Goal: Information Seeking & Learning: Check status

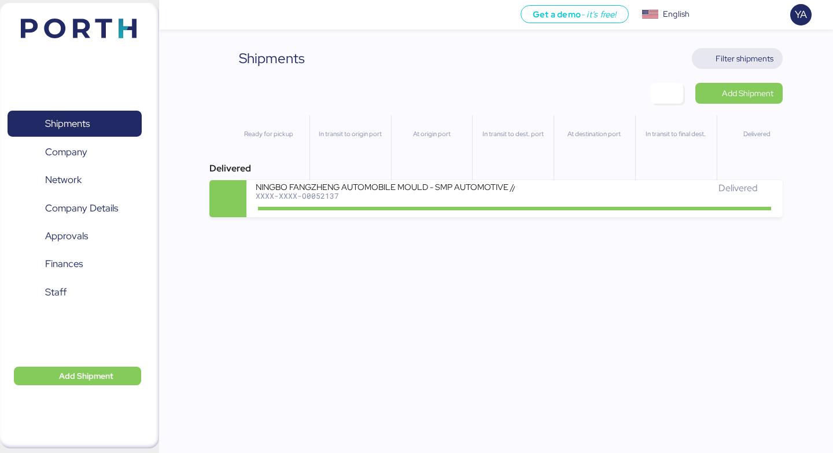
click at [714, 61] on span "Filter shipments" at bounding box center [737, 58] width 72 height 16
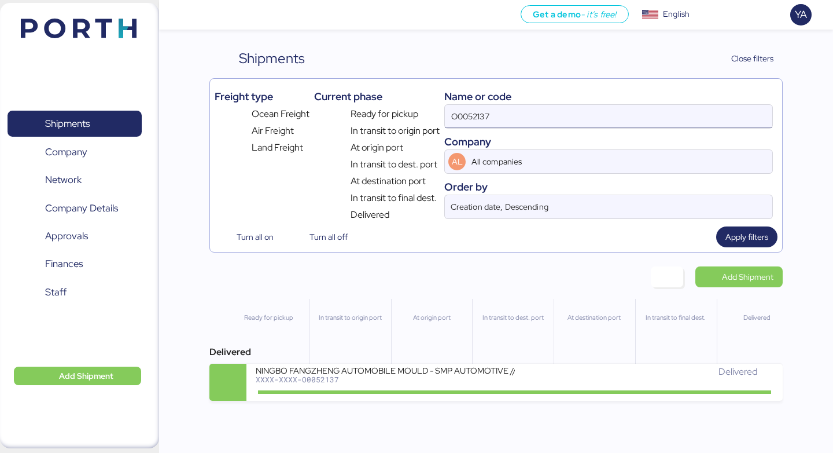
click at [645, 120] on input "O0052137" at bounding box center [609, 116] width 328 height 23
paste input "266 - 175624"
type input "O0052266"
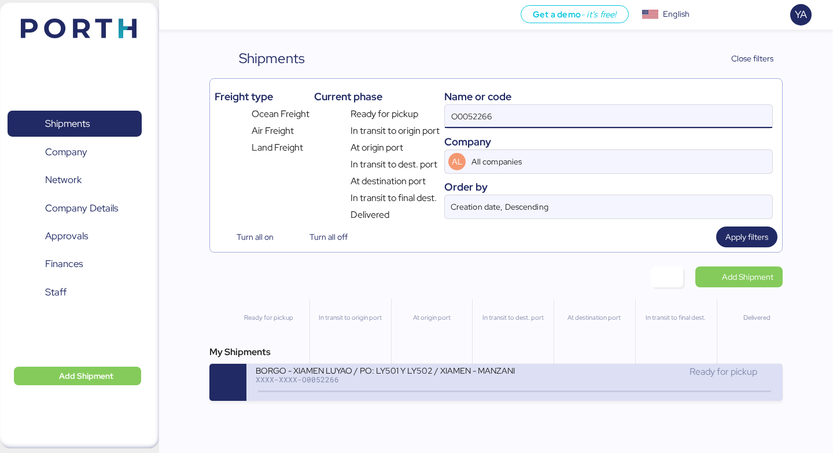
click at [544, 374] on div "Ready for pickup" at bounding box center [644, 372] width 259 height 14
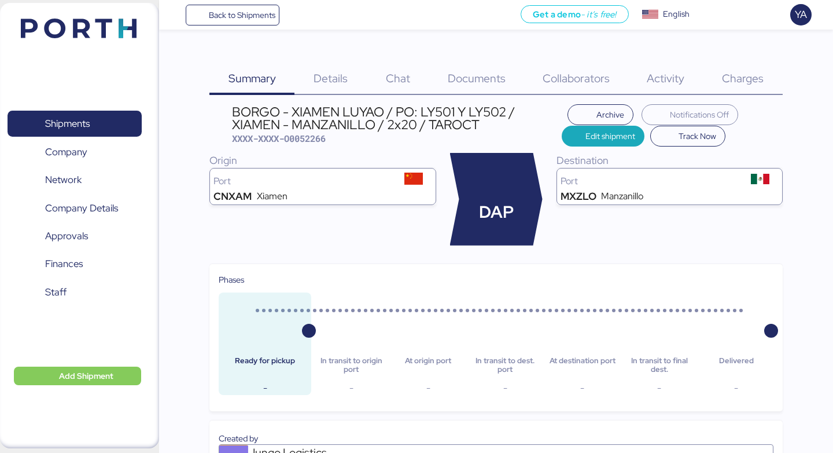
click at [407, 131] on div "BORGO - XIAMEN LUYAO / PO: LY501 Y LY502 / XIAMEN - MANZANILLO / 2x20 / TAROCT" at bounding box center [397, 118] width 330 height 26
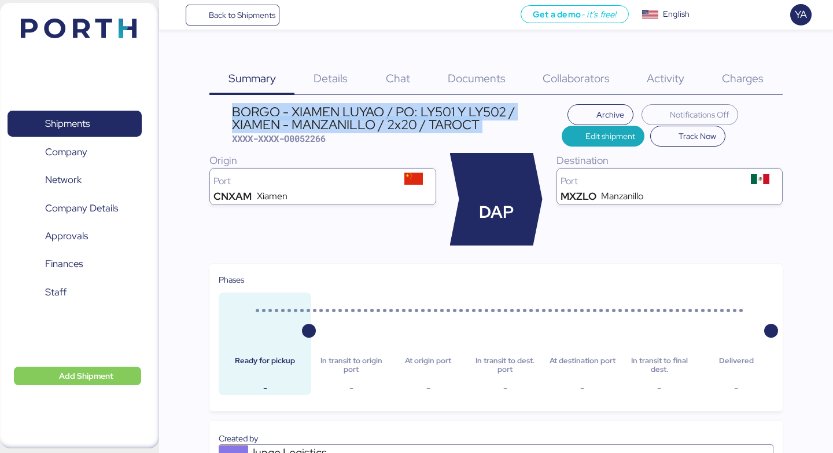
click at [407, 131] on div "BORGO - XIAMEN LUYAO / PO: LY501 Y LY502 / XIAMEN - MANZANILLO / 2x20 / TAROCT" at bounding box center [397, 118] width 330 height 26
copy div "BORGO - XIAMEN LUYAO / PO: LY501 Y LY502 / XIAMEN - MANZANILLO / 2x20 / TAROCT"
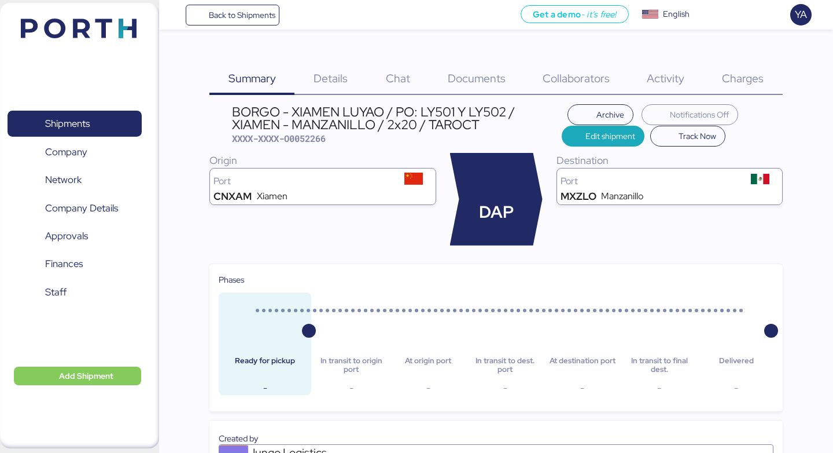
click at [322, 59] on div "Details 0" at bounding box center [331, 71] width 72 height 47
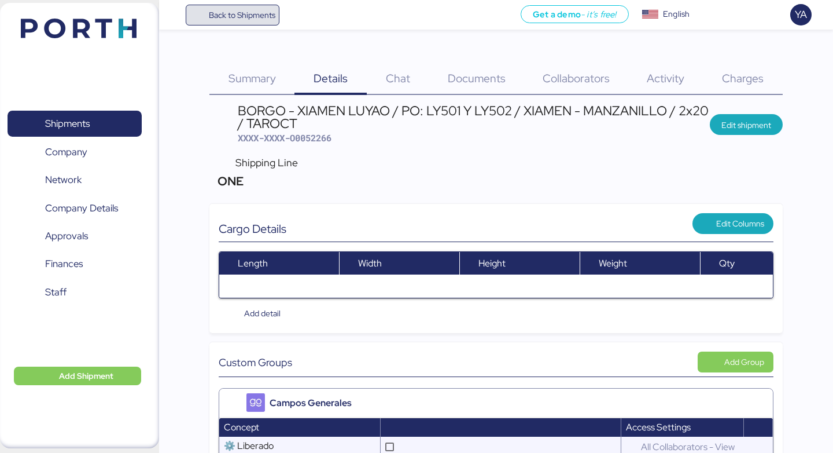
click at [248, 16] on span "Back to Shipments" at bounding box center [242, 15] width 67 height 14
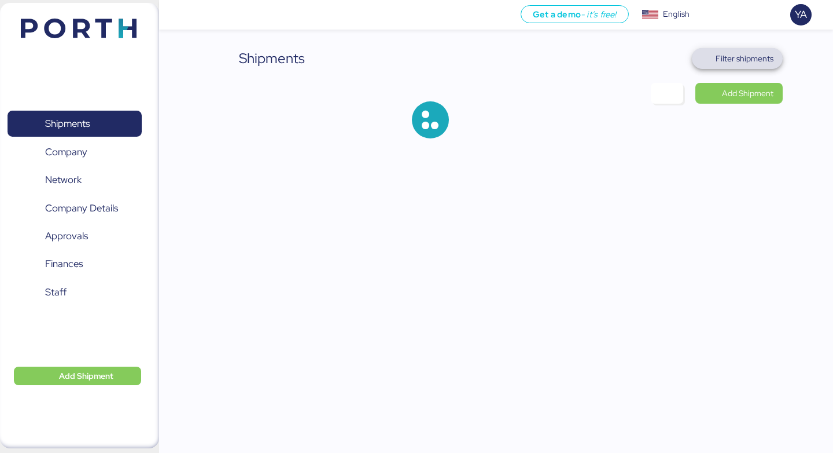
click at [727, 58] on span "Filter shipments" at bounding box center [745, 59] width 58 height 14
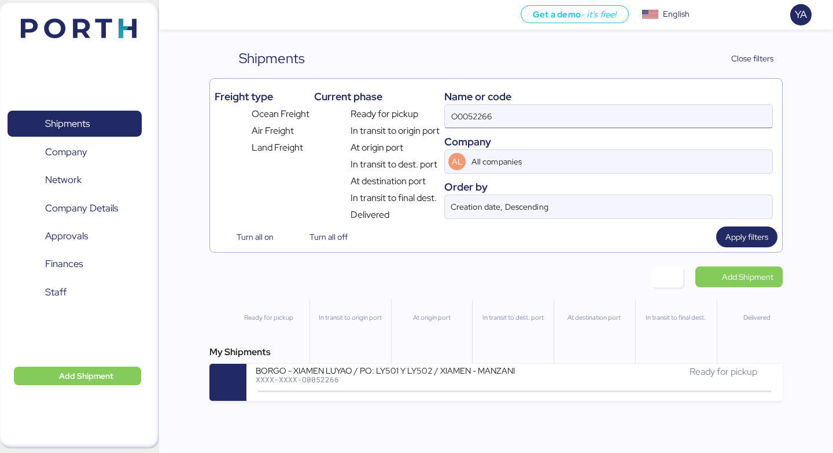
click at [612, 116] on input "O0052266" at bounding box center [609, 116] width 328 height 23
type input "O0052267"
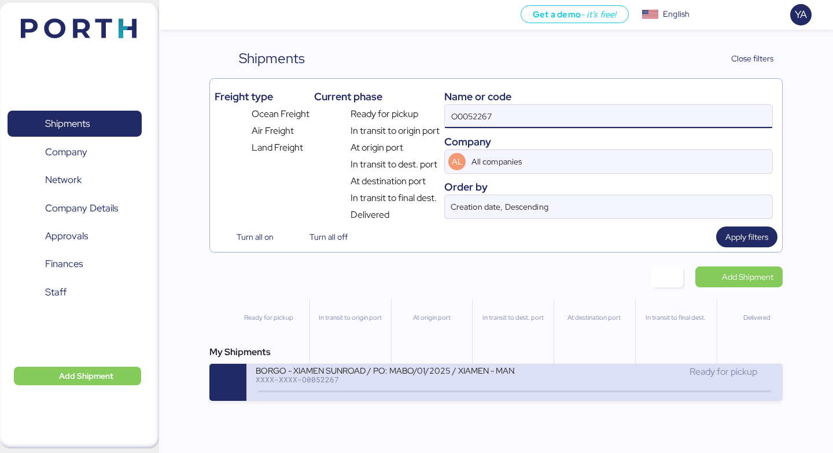
click at [446, 374] on div "BORGO - XIAMEN SUNROAD / PO: MABO/01/2025 / XIAMEN - MANZANILLO / 2x20 / TAROCT" at bounding box center [385, 370] width 259 height 10
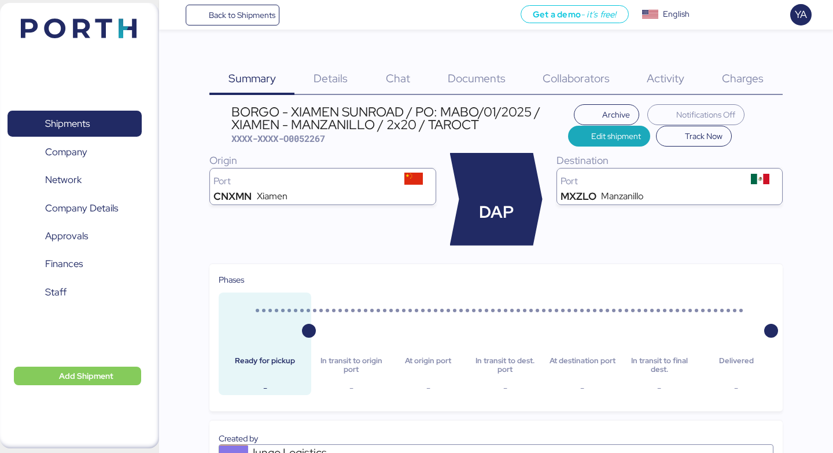
click at [335, 124] on div "BORGO - XIAMEN SUNROAD / PO: MABO/01/2025 / XIAMEN - MANZANILLO / 2x20 / TAROCT" at bounding box center [399, 118] width 337 height 26
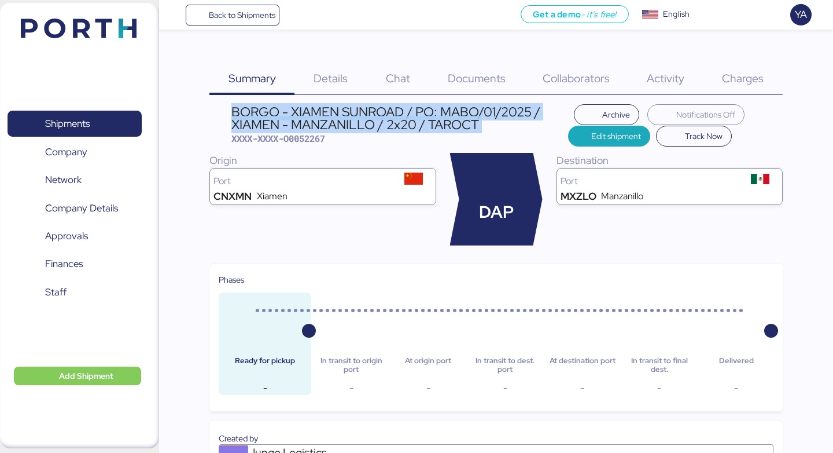
click at [335, 124] on div "BORGO - XIAMEN SUNROAD / PO: MABO/01/2025 / XIAMEN - MANZANILLO / 2x20 / TAROCT" at bounding box center [399, 118] width 337 height 26
copy div "BORGO - XIAMEN SUNROAD / PO: MABO/01/2025 / XIAMEN - MANZANILLO / 2x20 / TAROCT"
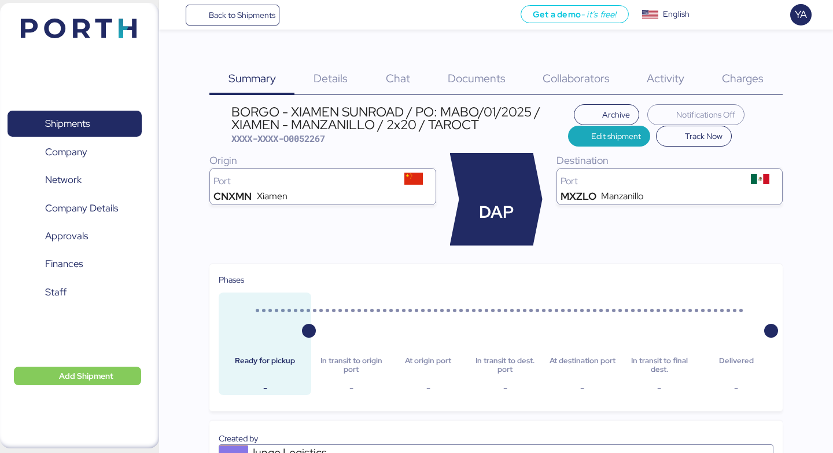
click at [312, 138] on span "XXXX-XXXX-O0052267" at bounding box center [278, 139] width 94 height 12
copy span "O0052267"
click at [318, 77] on span "Details" at bounding box center [331, 78] width 34 height 15
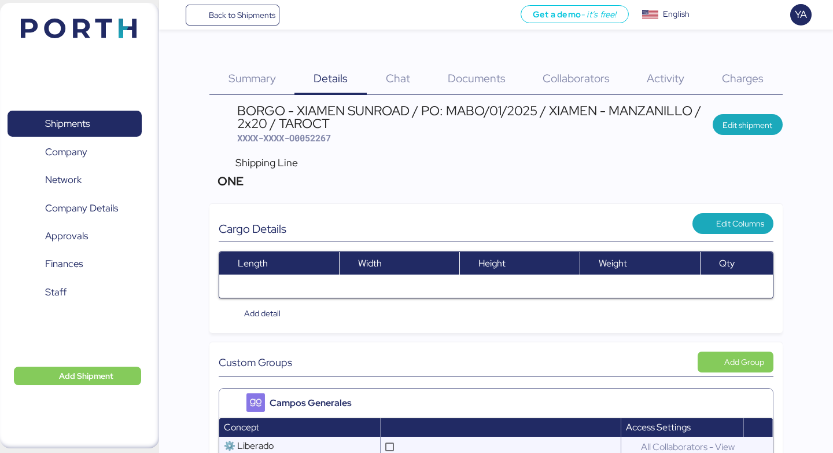
click at [238, 62] on div "Summary 0" at bounding box center [251, 71] width 85 height 47
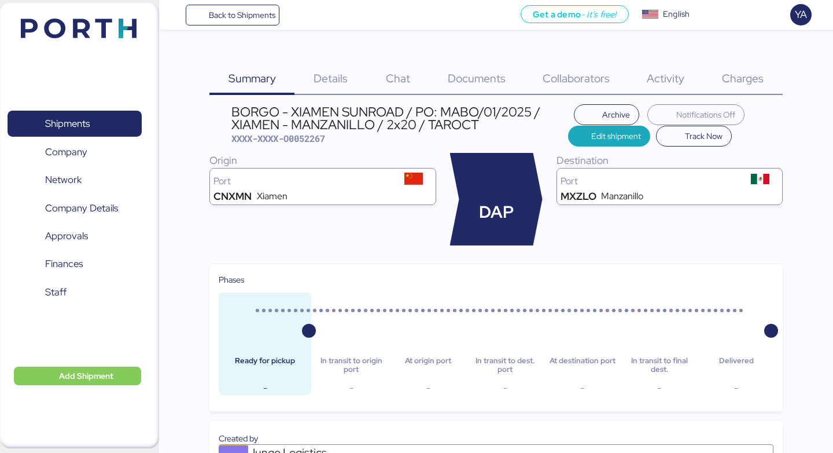
click at [332, 105] on div "BORGO - XIAMEN SUNROAD / PO: MABO/01/2025 / XIAMEN - MANZANILLO / 2x20 / TAROCT" at bounding box center [399, 118] width 337 height 26
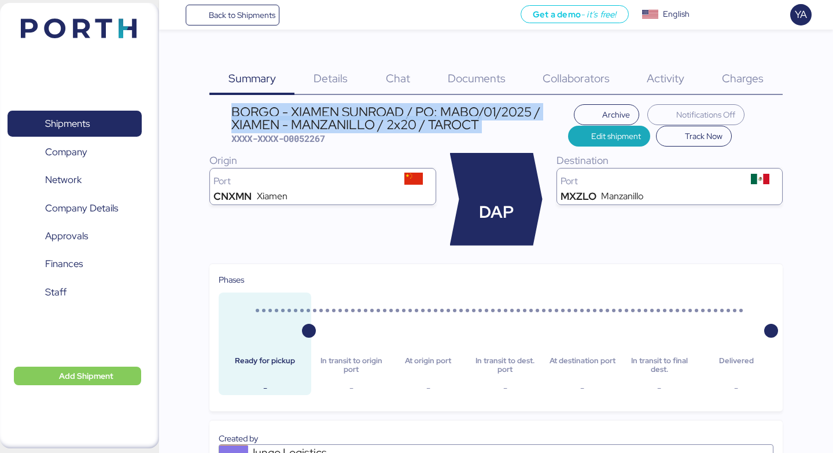
click at [332, 105] on div "BORGO - XIAMEN SUNROAD / PO: MABO/01/2025 / XIAMEN - MANZANILLO / 2x20 / TAROCT" at bounding box center [399, 118] width 337 height 26
copy div "BORGO - XIAMEN SUNROAD / PO: MABO/01/2025 / XIAMEN - MANZANILLO / 2x20 / TAROCT"
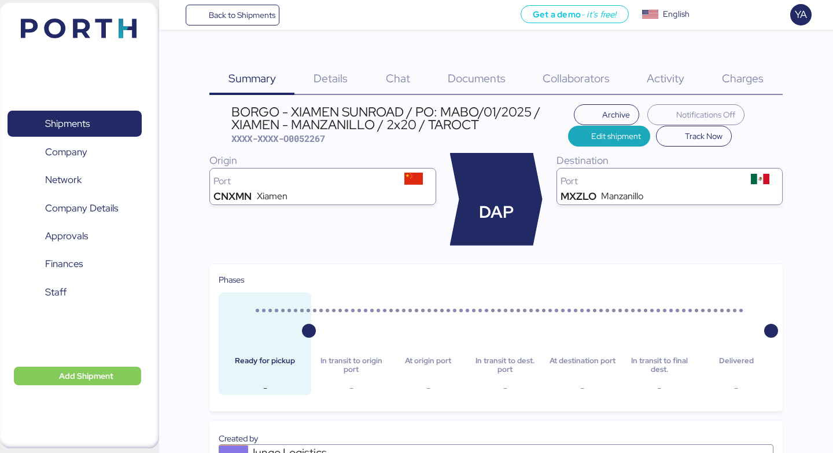
click at [306, 83] on div "Details 0" at bounding box center [331, 71] width 72 height 47
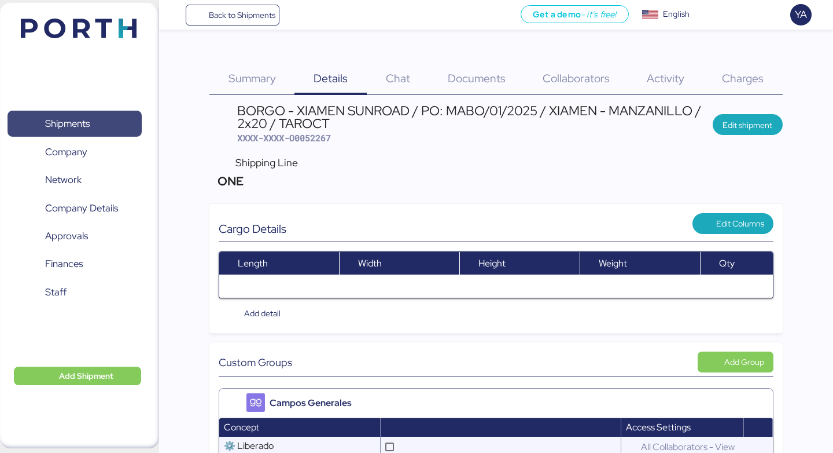
click at [100, 115] on span "Shipments" at bounding box center [74, 123] width 124 height 17
